Goal: Use online tool/utility: Utilize a website feature to perform a specific function

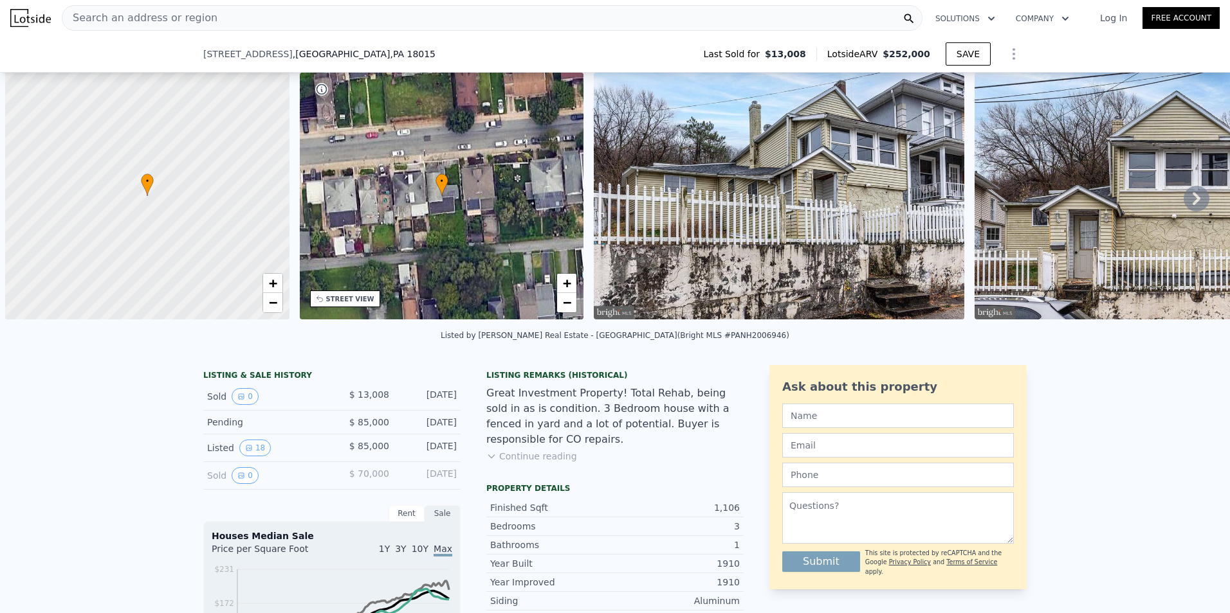
scroll to position [0, 5]
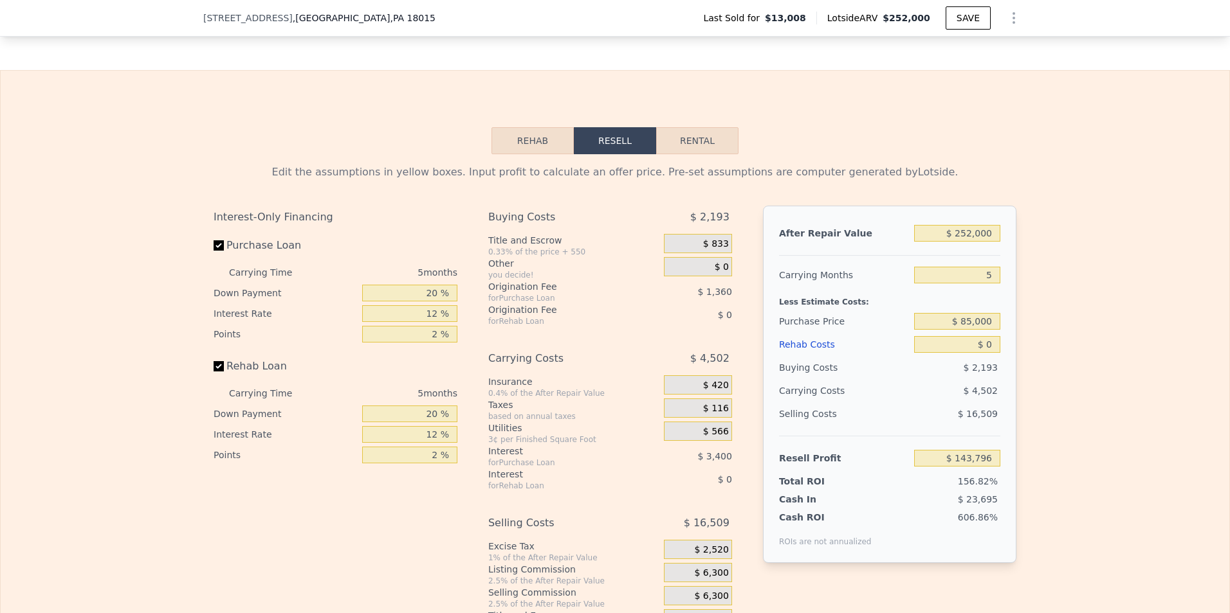
type input "3"
type input "0"
type input "1.5"
type input "1856"
type input "2142"
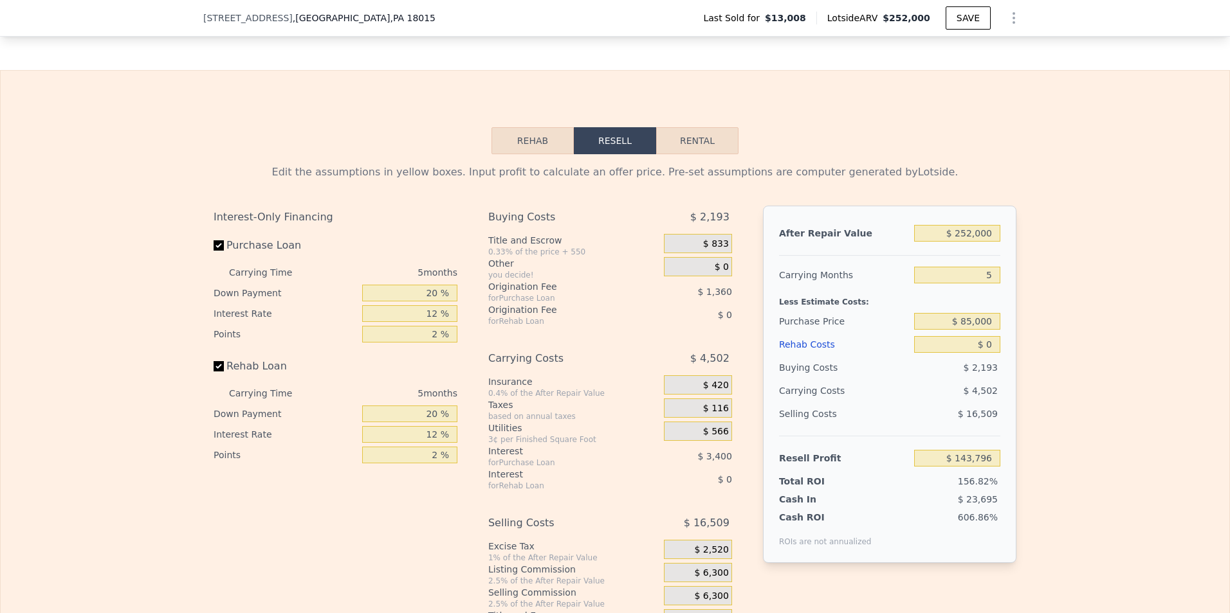
type input "5575.68"
type input "9583.2"
type input "$ 372,000"
type input "6"
type input "$ 291,574"
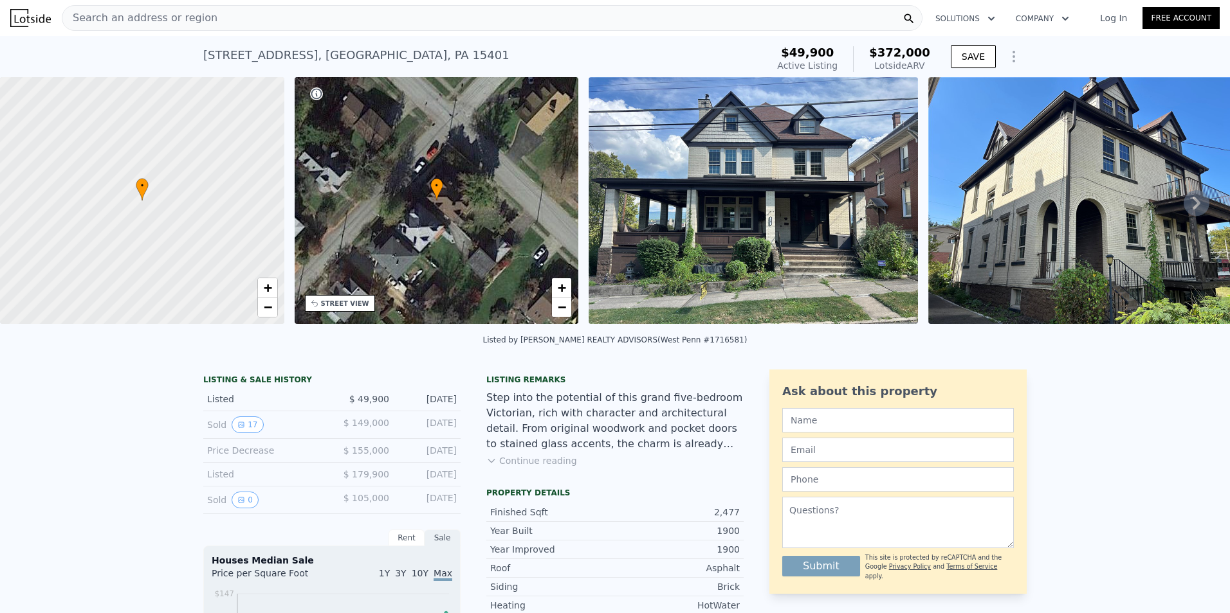
click at [111, 18] on span "Search an address or region" at bounding box center [139, 17] width 155 height 15
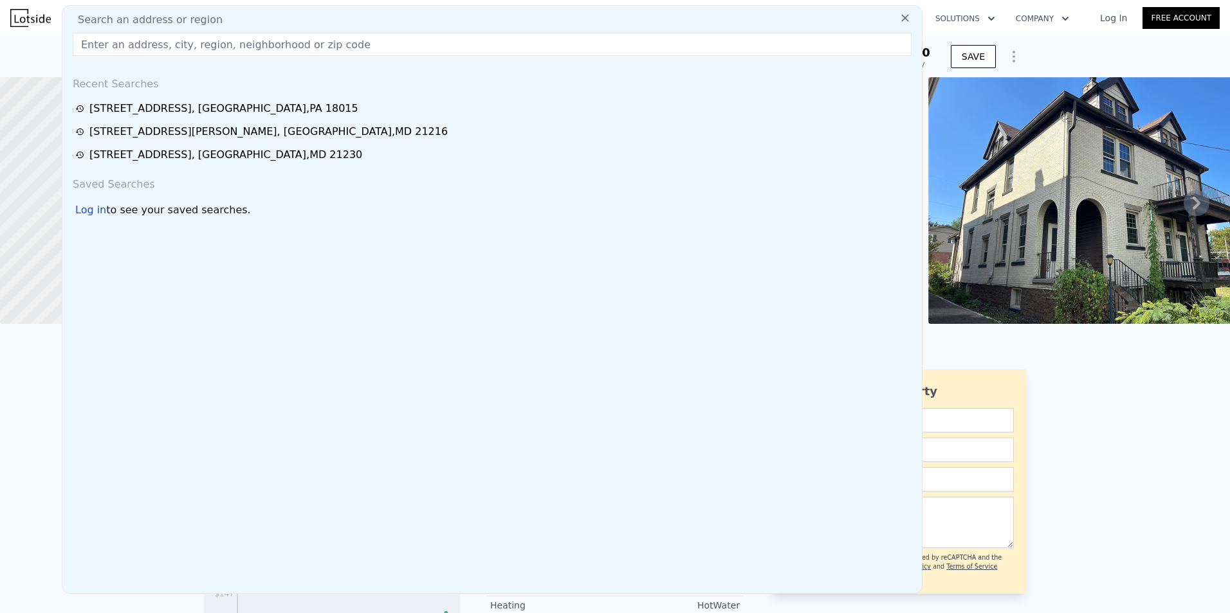
type input "[STREET_ADDRESS]"
